Goal: Transaction & Acquisition: Purchase product/service

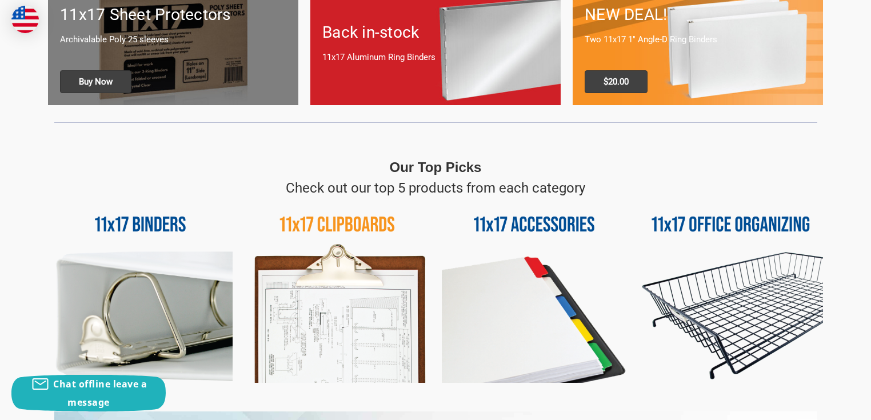
scroll to position [503, 0]
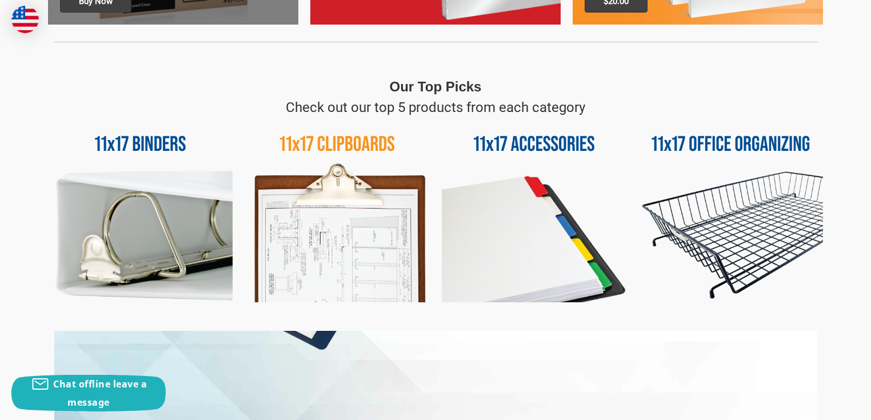
click at [769, 141] on img at bounding box center [731, 210] width 185 height 185
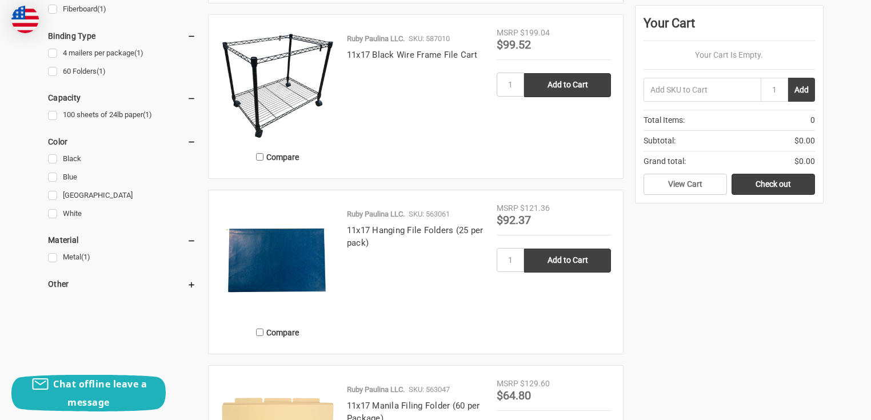
scroll to position [274, 0]
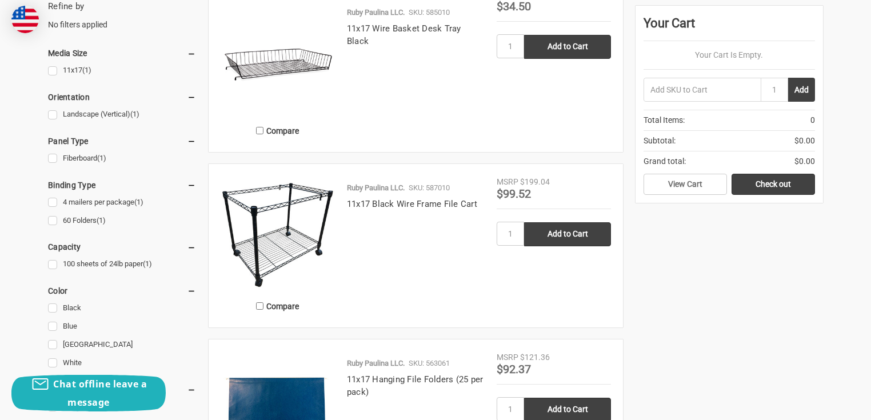
click at [282, 225] on img at bounding box center [278, 233] width 114 height 114
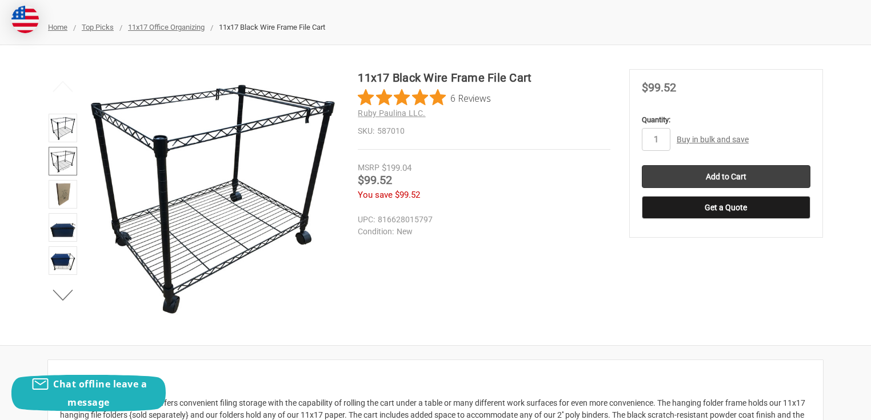
click at [63, 158] on img at bounding box center [62, 161] width 25 height 25
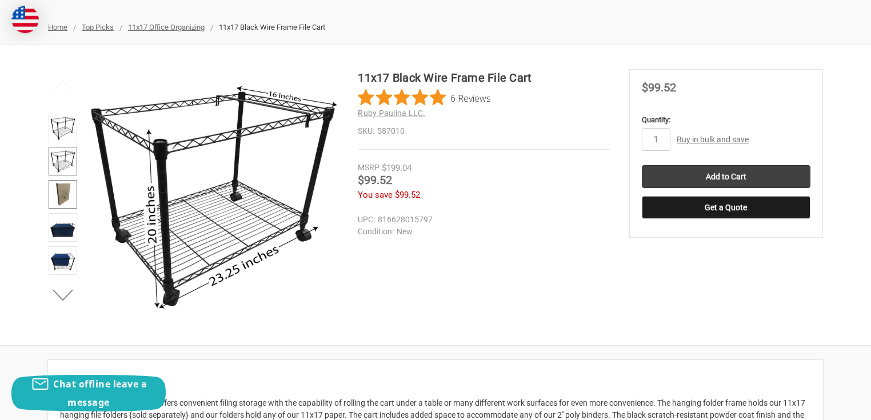
click at [66, 185] on img at bounding box center [62, 194] width 25 height 25
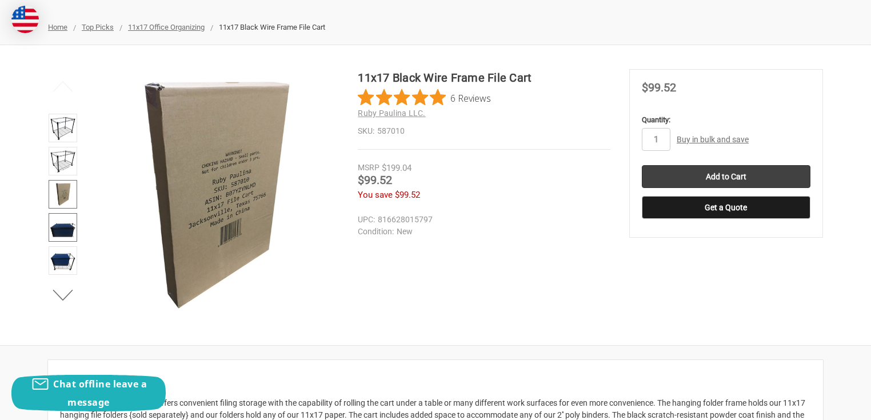
click at [66, 226] on img at bounding box center [62, 227] width 25 height 25
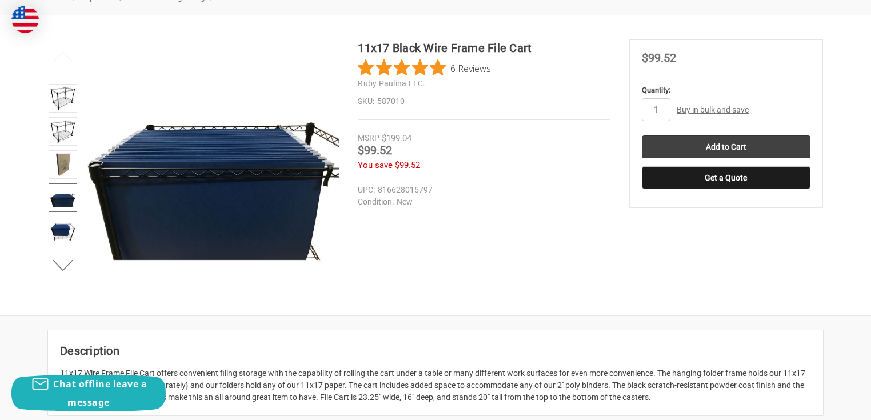
scroll to position [183, 0]
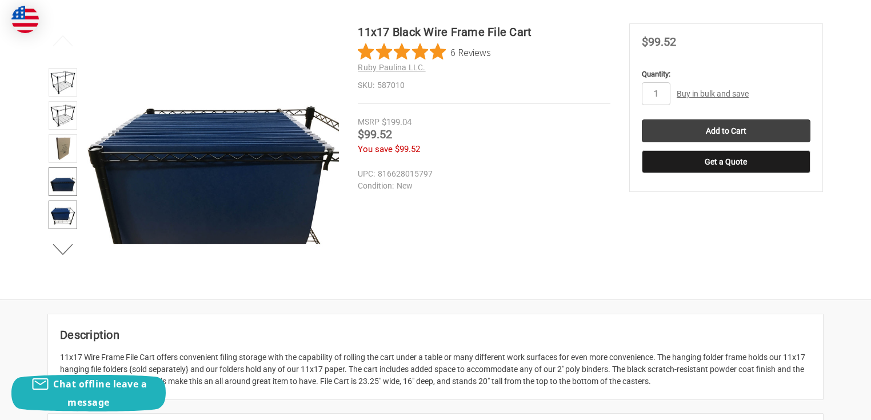
click at [58, 209] on img at bounding box center [62, 214] width 25 height 25
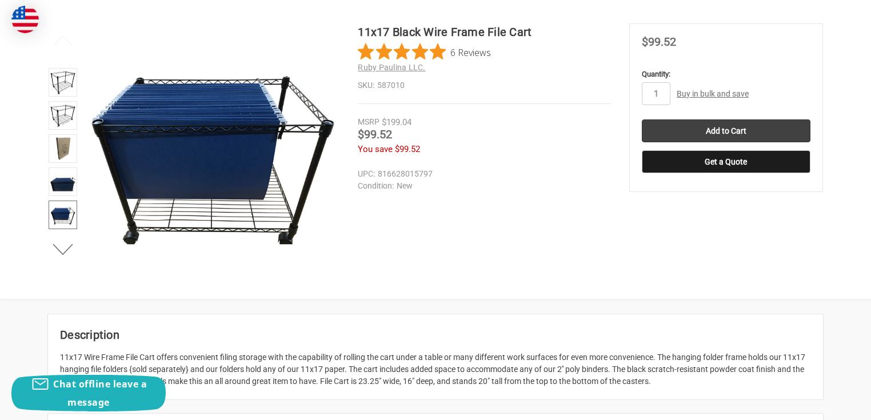
click at [59, 213] on img at bounding box center [62, 214] width 25 height 25
click at [60, 247] on button "Next" at bounding box center [63, 249] width 35 height 23
click at [66, 216] on img at bounding box center [62, 215] width 25 height 25
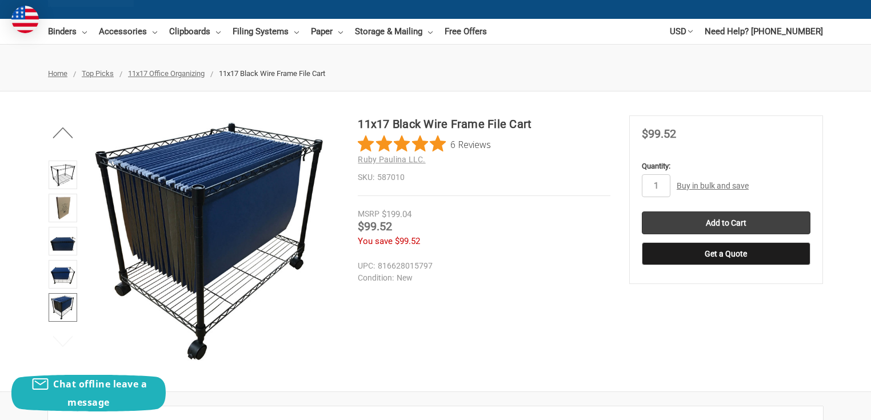
scroll to position [0, 0]
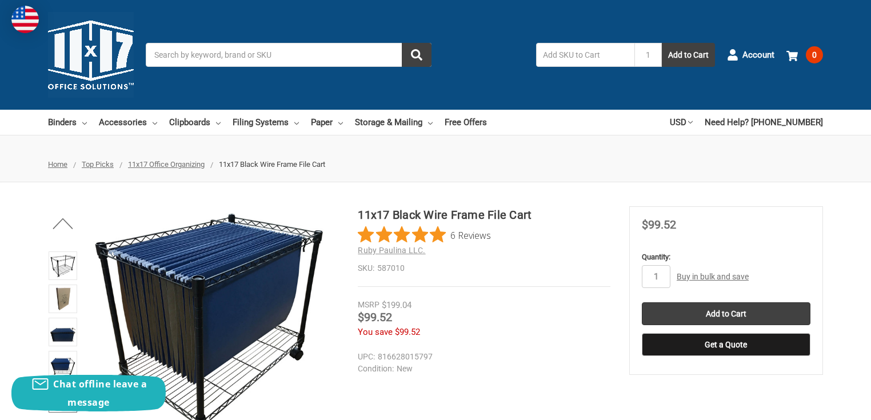
click at [249, 57] on input "Search" at bounding box center [289, 55] width 286 height 24
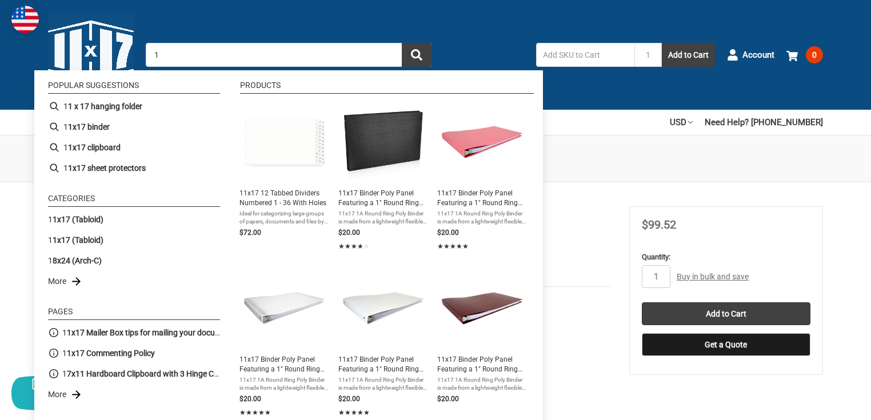
type input "1"
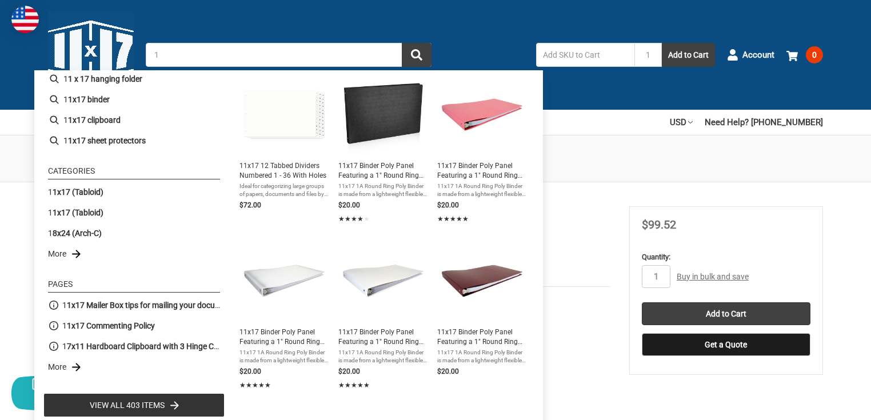
scroll to position [34, 0]
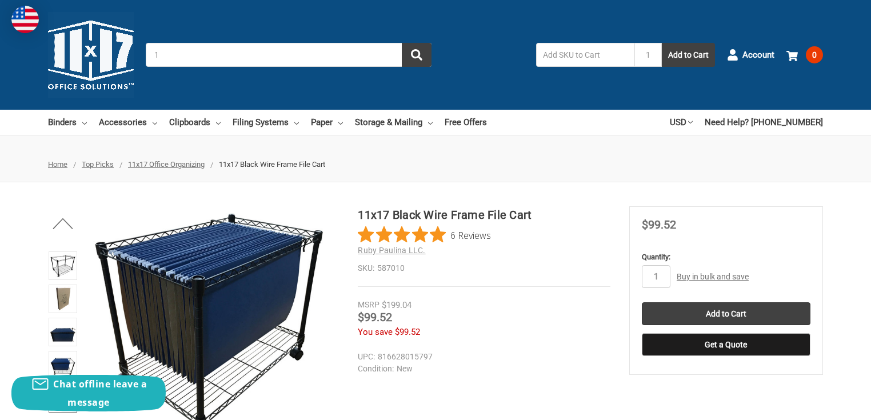
click at [587, 215] on h1 "11x17 Black Wire Frame File Cart" at bounding box center [484, 214] width 253 height 17
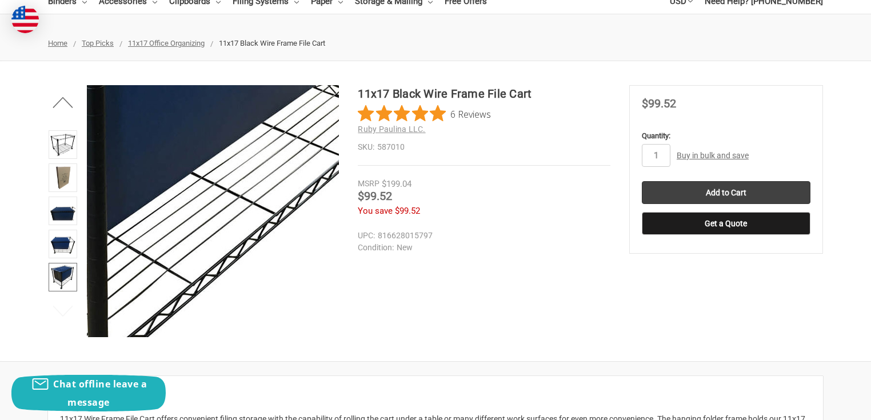
scroll to position [137, 0]
